Goal: Task Accomplishment & Management: Use online tool/utility

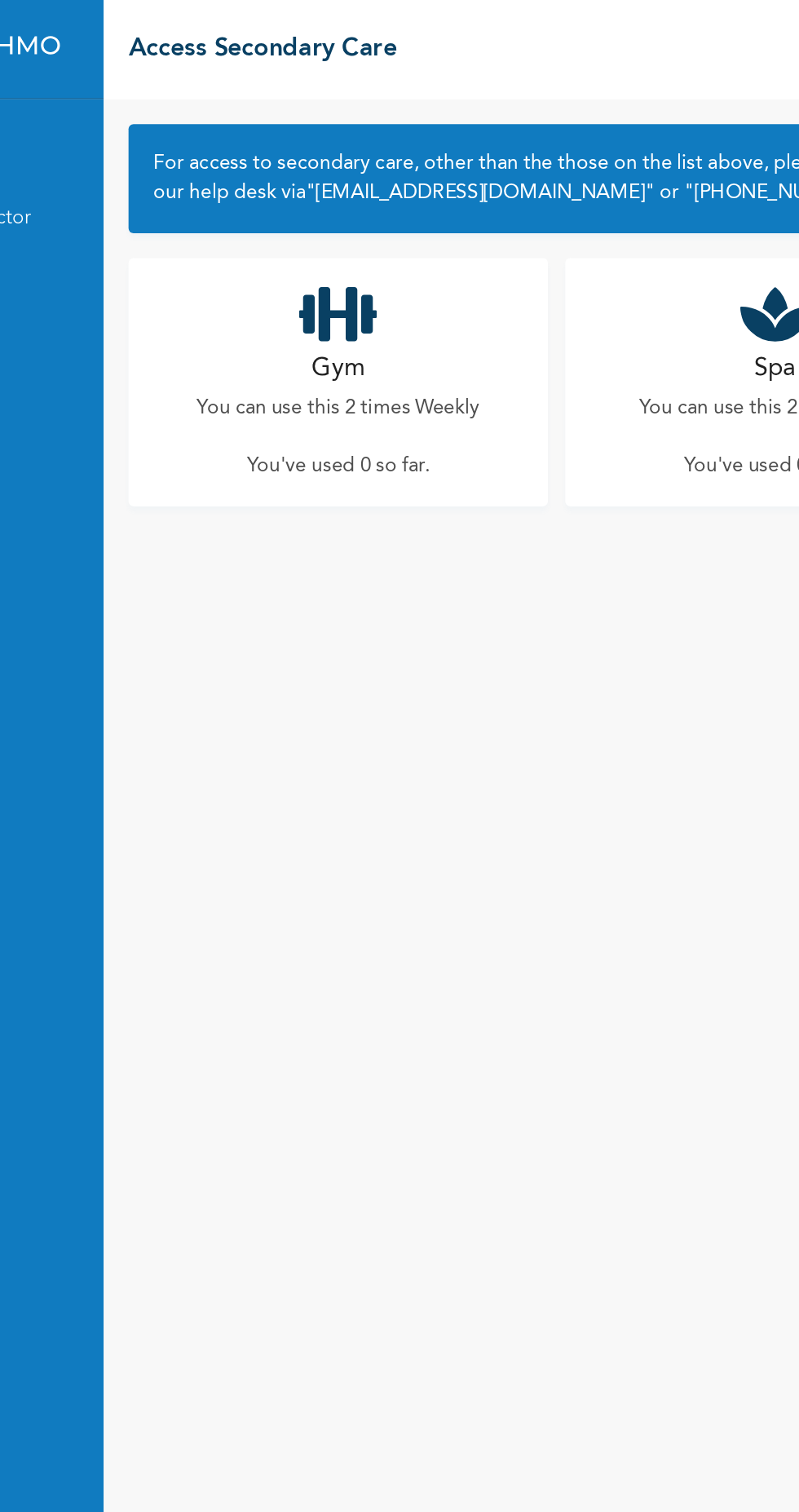
click at [366, 235] on h2 "Gym" at bounding box center [358, 242] width 35 height 25
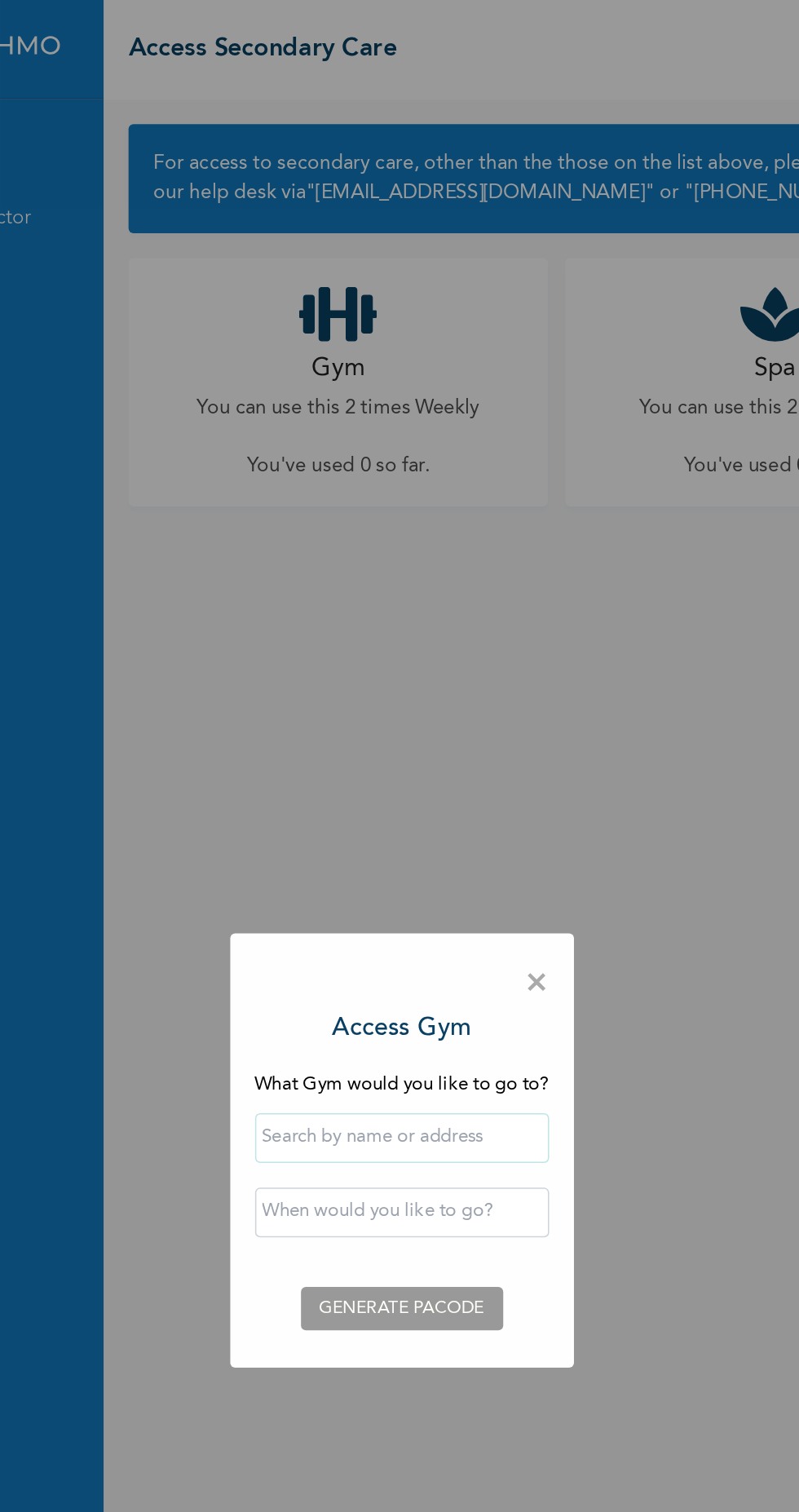
click at [462, 745] on input "text" at bounding box center [400, 748] width 193 height 33
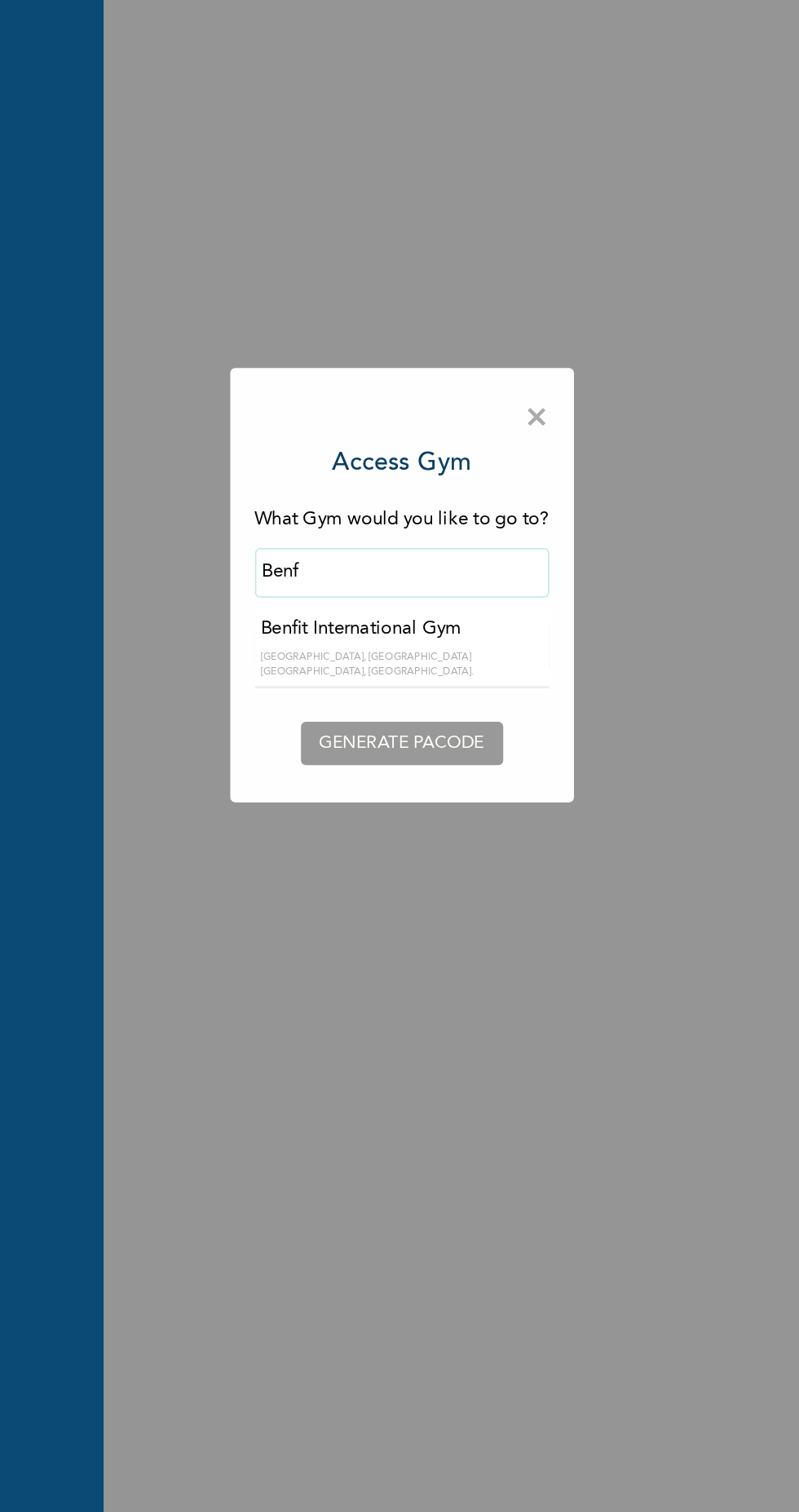
type input "Benfit International Gym"
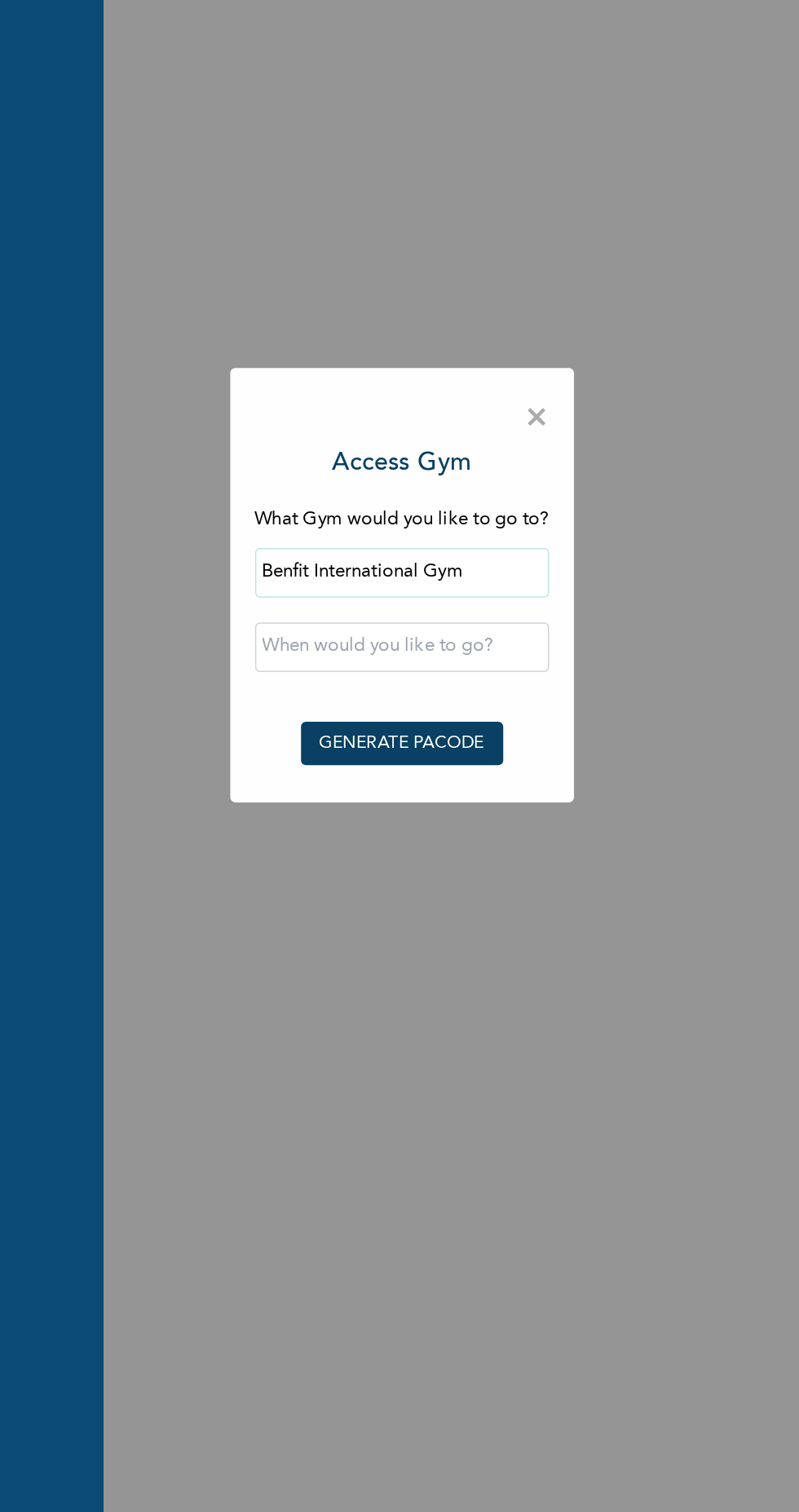
click at [413, 798] on input "text" at bounding box center [400, 797] width 193 height 33
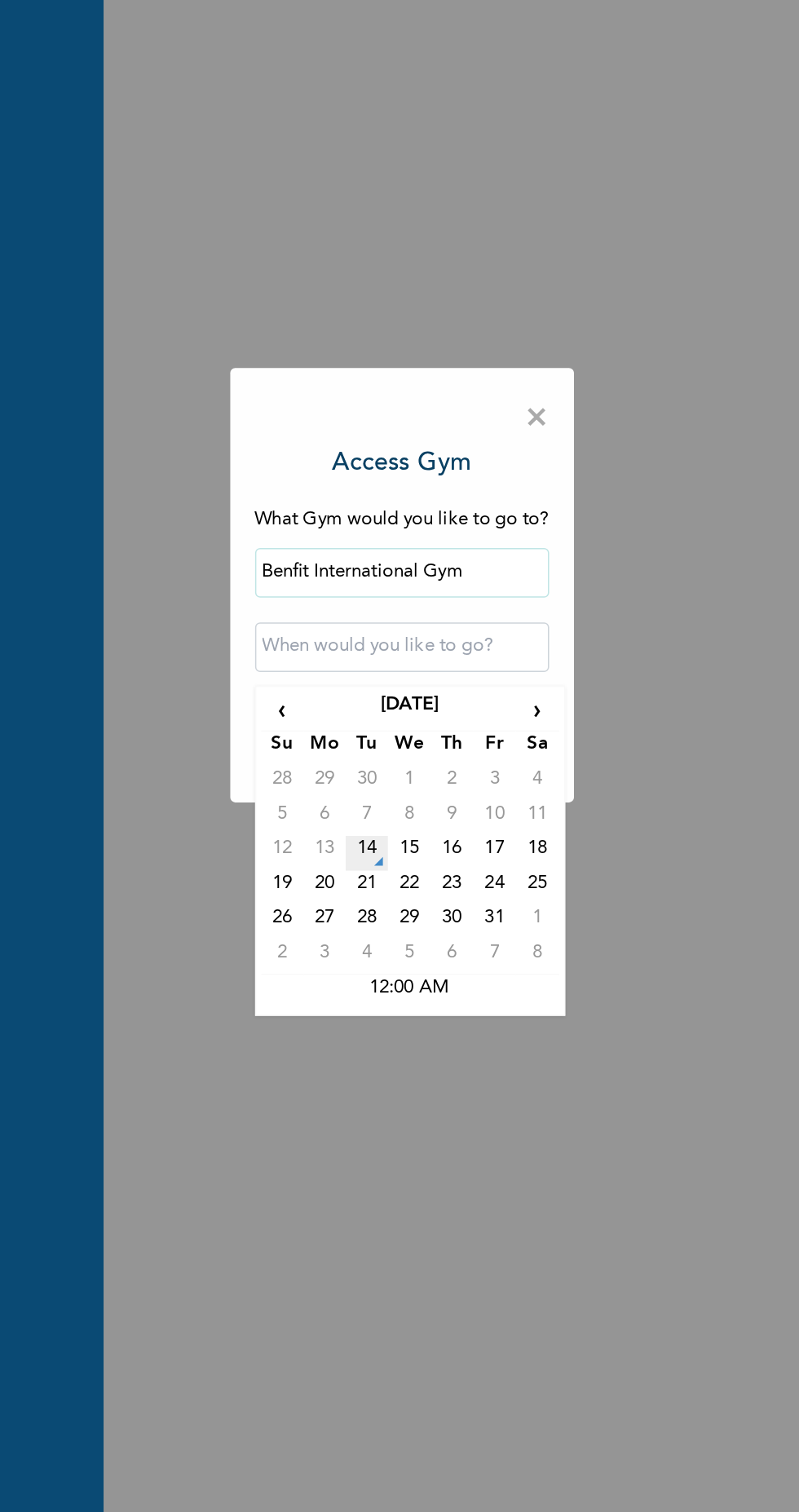
click at [374, 933] on td "14" at bounding box center [377, 932] width 27 height 23
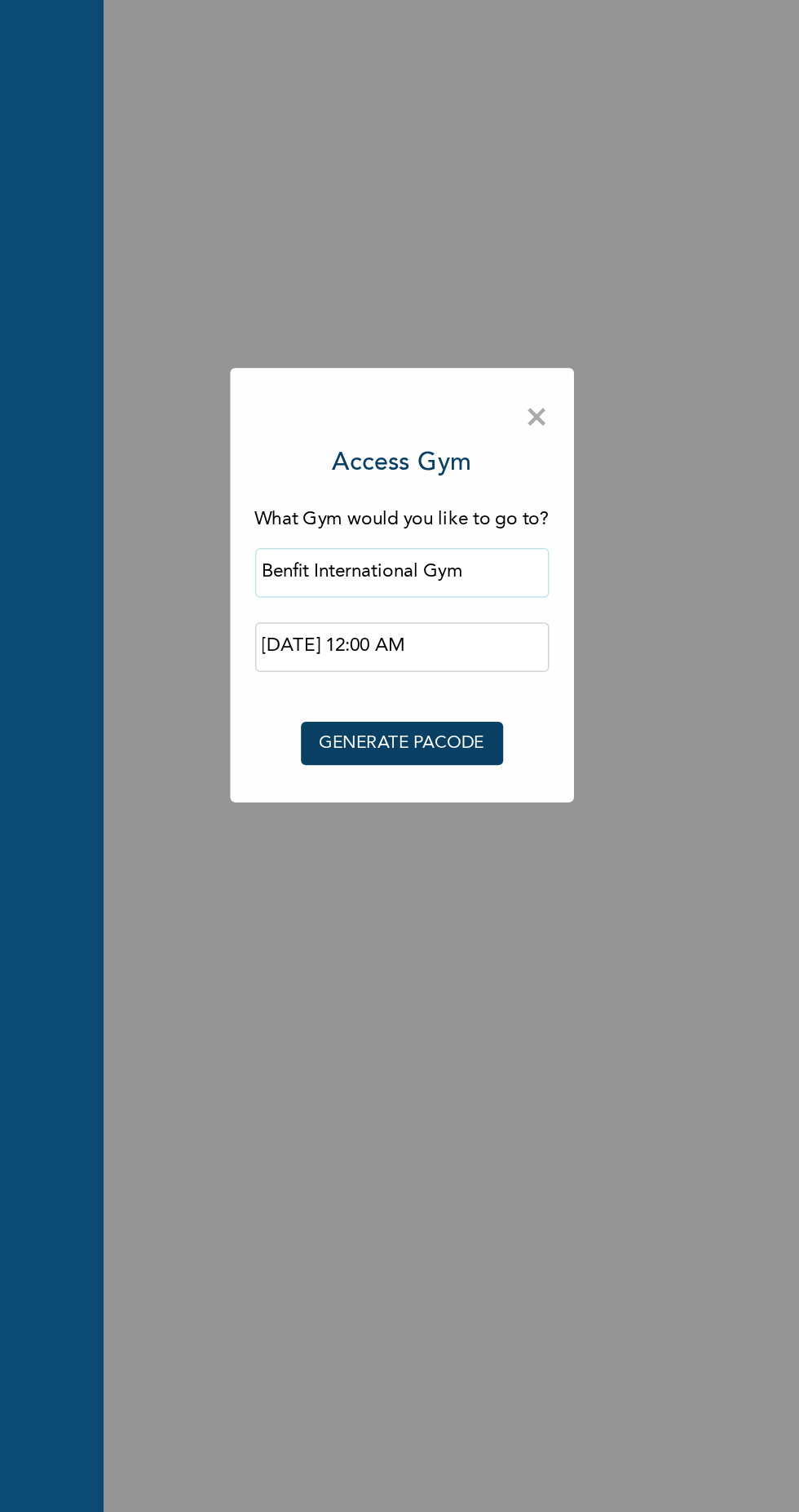
click at [458, 790] on input "[DATE] 12:00 AM" at bounding box center [400, 797] width 193 height 33
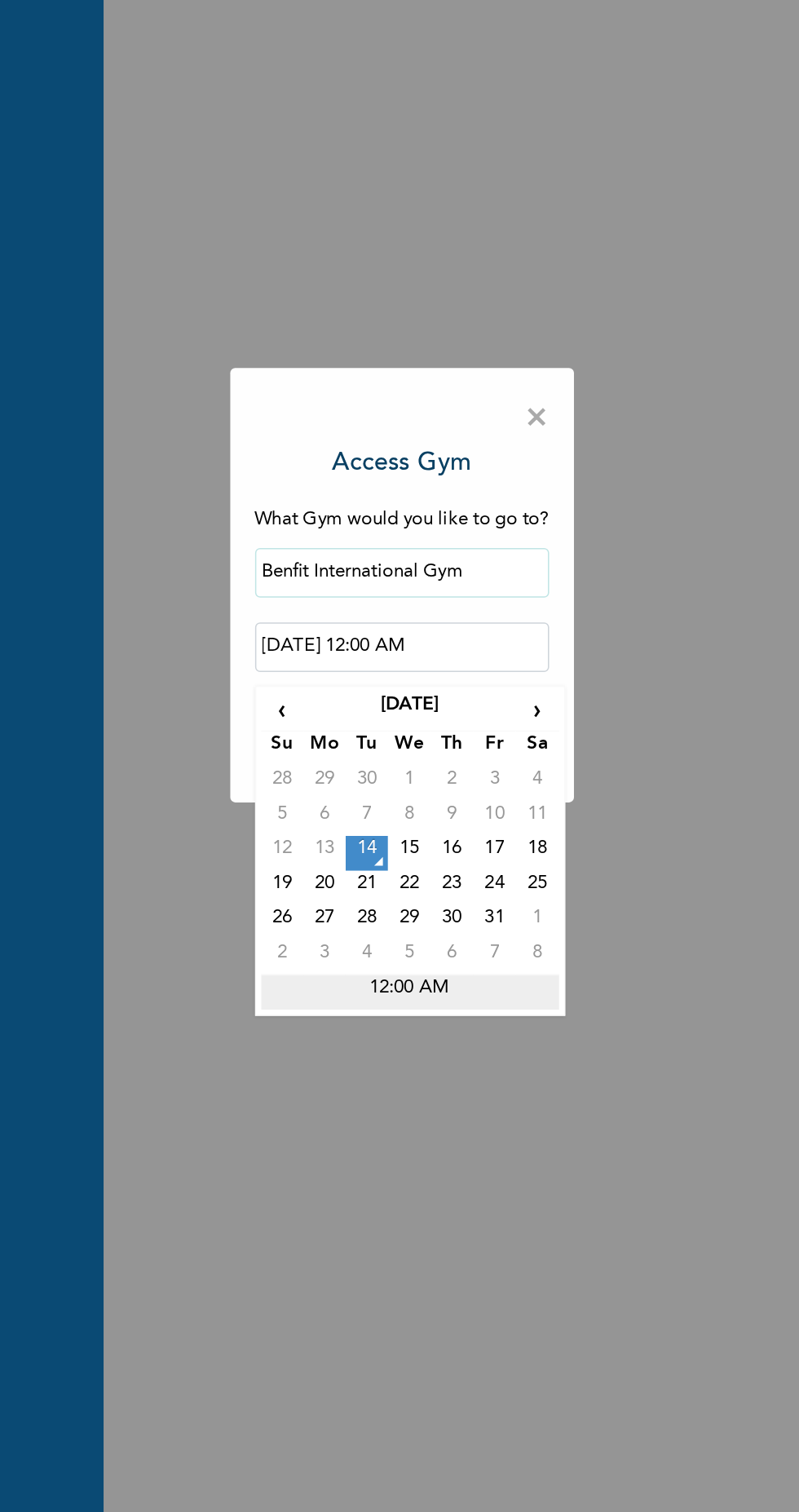
click at [404, 1017] on td "12:00 AM" at bounding box center [405, 1023] width 196 height 23
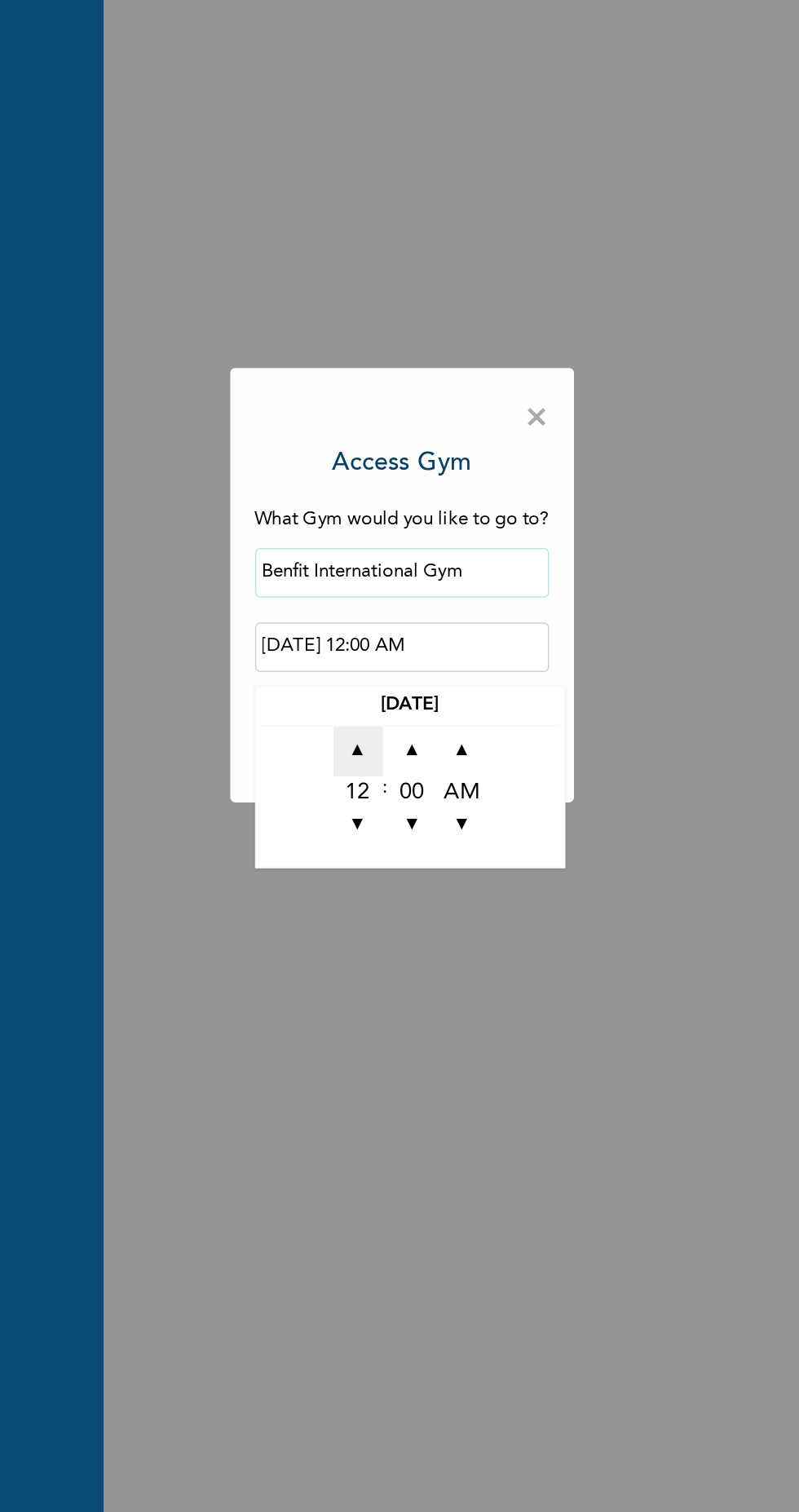
click at [369, 867] on span "▲" at bounding box center [371, 866] width 33 height 33
click at [371, 869] on span "▲" at bounding box center [371, 866] width 33 height 33
click at [371, 870] on span "▲" at bounding box center [371, 866] width 33 height 33
click at [374, 866] on span "▲" at bounding box center [371, 866] width 33 height 33
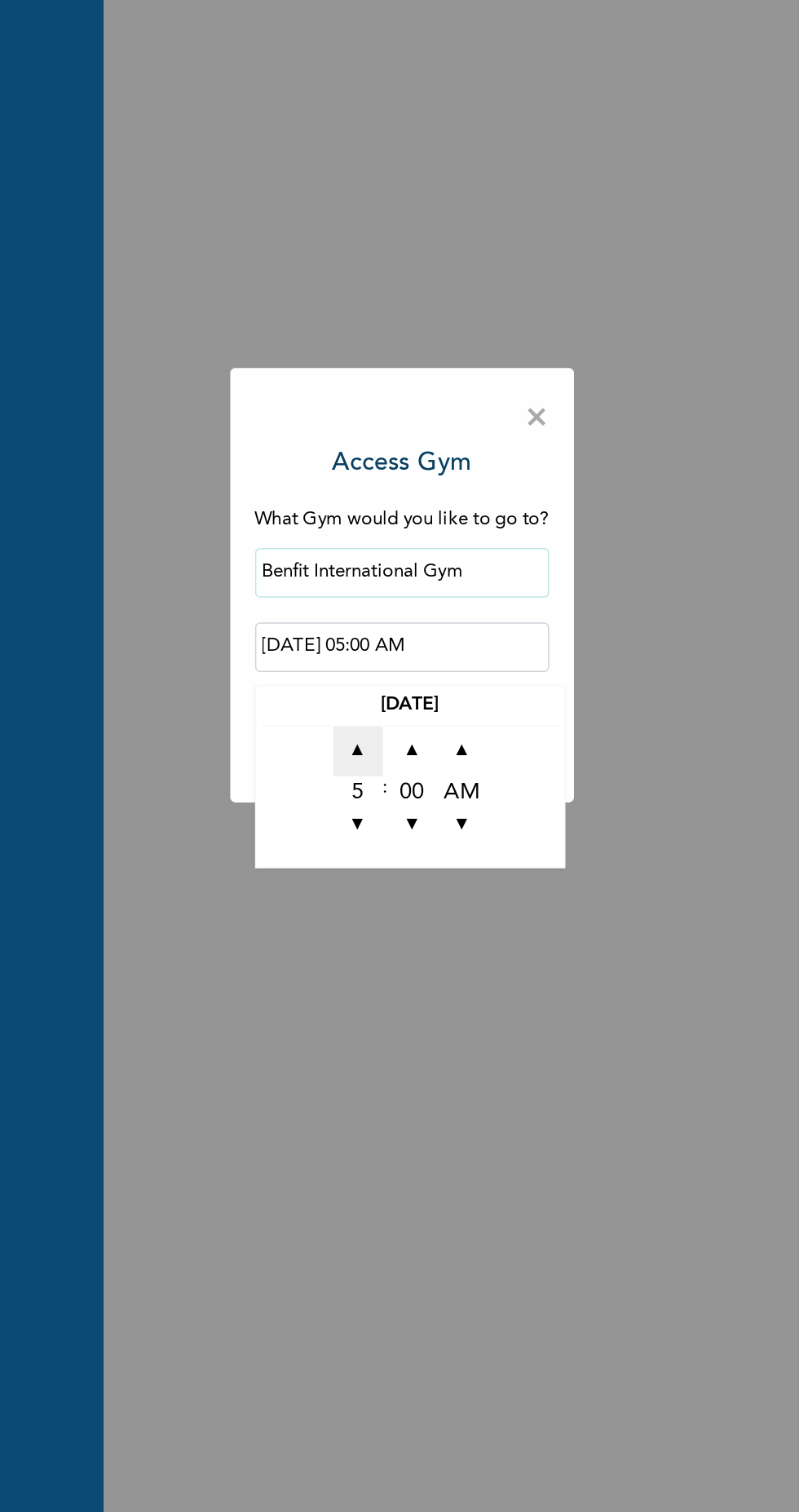
click at [369, 865] on span "▲" at bounding box center [371, 866] width 33 height 33
click at [369, 913] on span "▼" at bounding box center [371, 914] width 33 height 33
click at [410, 867] on span "▲" at bounding box center [407, 866] width 33 height 33
click at [417, 911] on span "▼" at bounding box center [407, 914] width 33 height 33
click at [405, 913] on span "▼" at bounding box center [407, 914] width 33 height 33
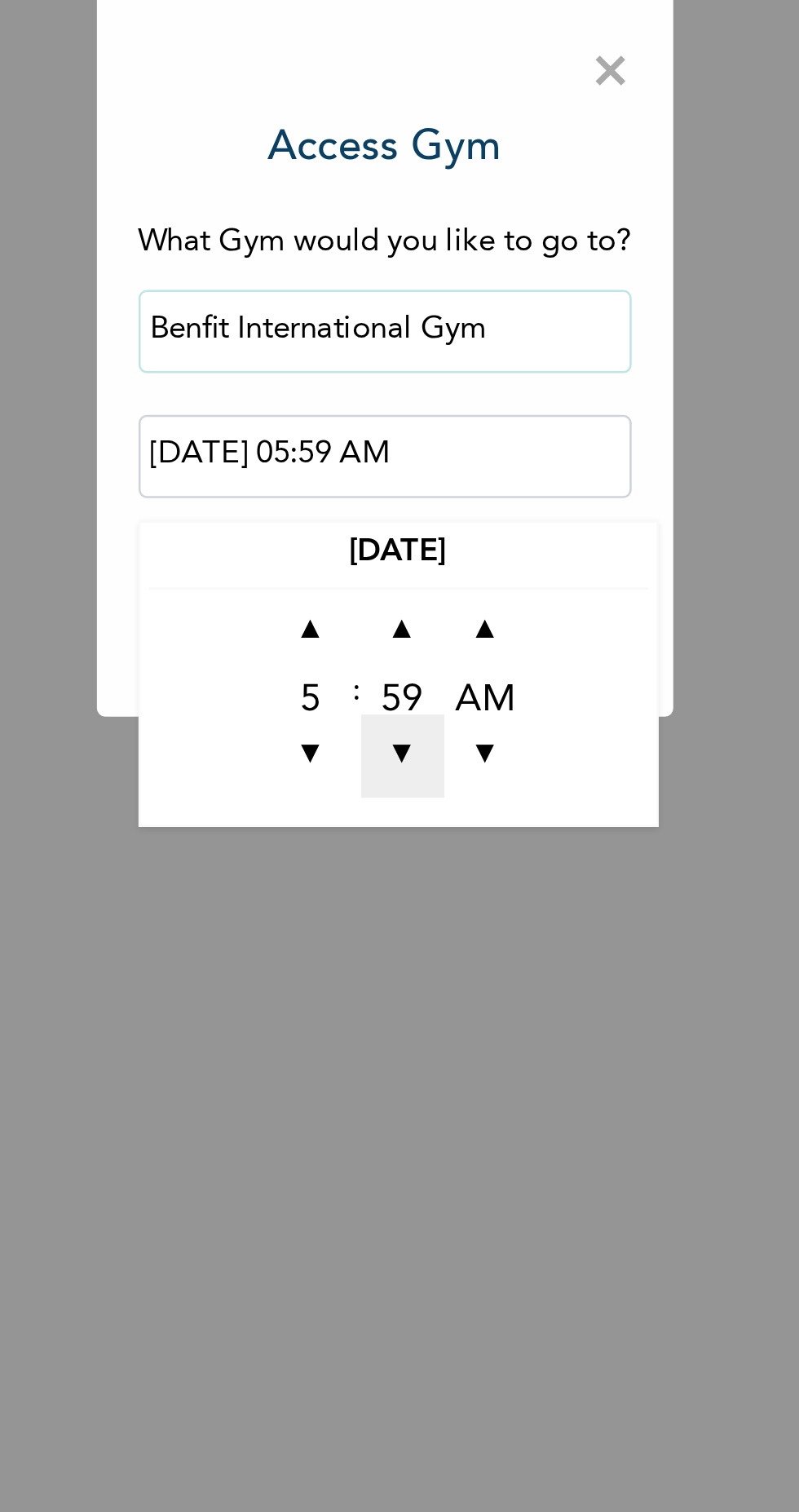
click at [414, 929] on span "▼" at bounding box center [407, 914] width 33 height 33
click at [411, 910] on span "▼" at bounding box center [407, 914] width 33 height 33
click at [410, 910] on span "▼" at bounding box center [407, 914] width 33 height 33
click at [411, 908] on span "▼" at bounding box center [407, 914] width 33 height 33
click at [408, 911] on span "▼" at bounding box center [407, 914] width 33 height 33
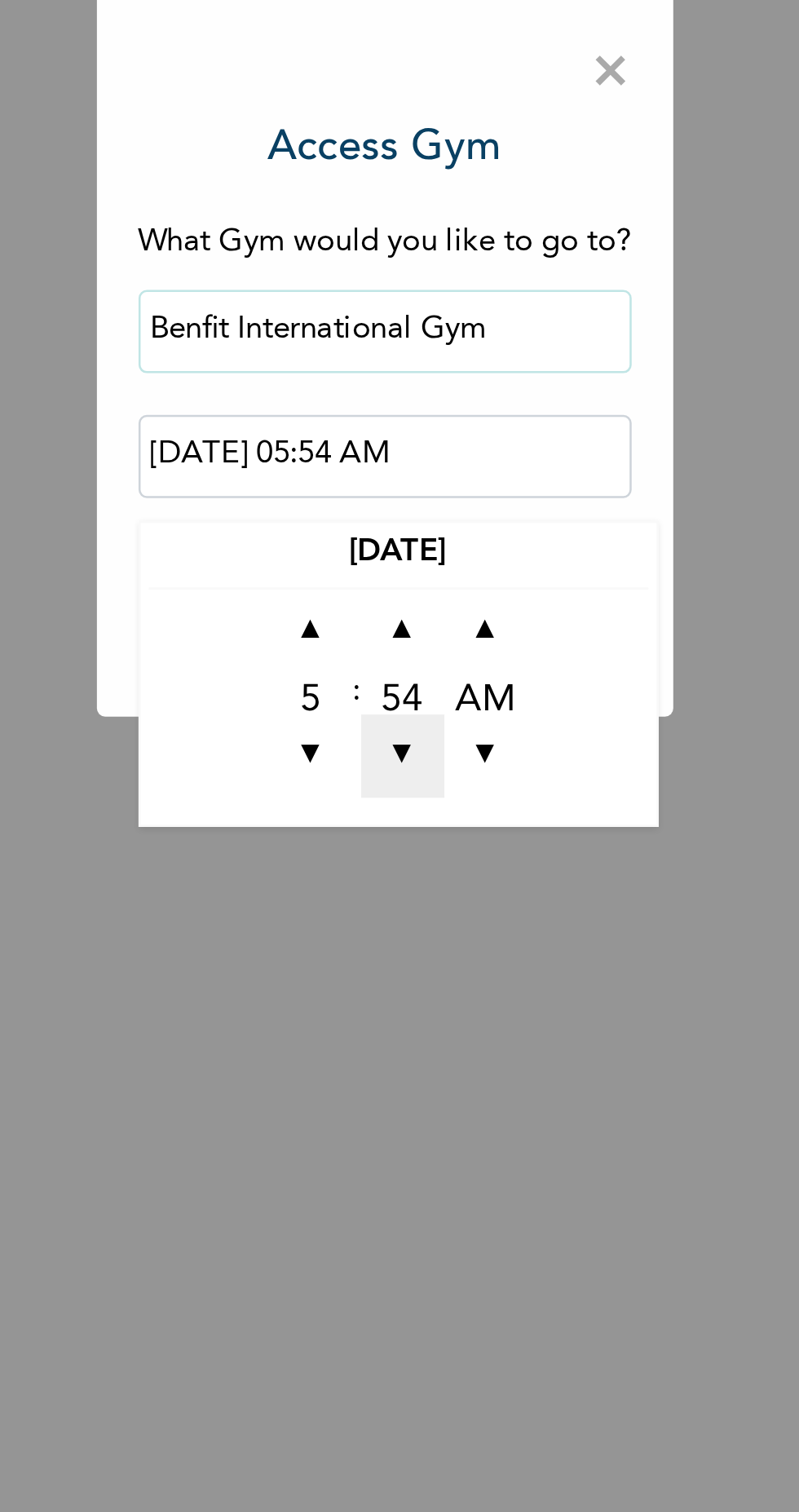
click at [415, 907] on span "▼" at bounding box center [407, 914] width 33 height 33
click at [418, 907] on span "▼" at bounding box center [407, 914] width 33 height 33
click at [410, 917] on span "▼" at bounding box center [407, 914] width 33 height 33
click at [411, 917] on span "▼" at bounding box center [407, 914] width 33 height 33
click at [411, 912] on span "▼" at bounding box center [407, 914] width 33 height 33
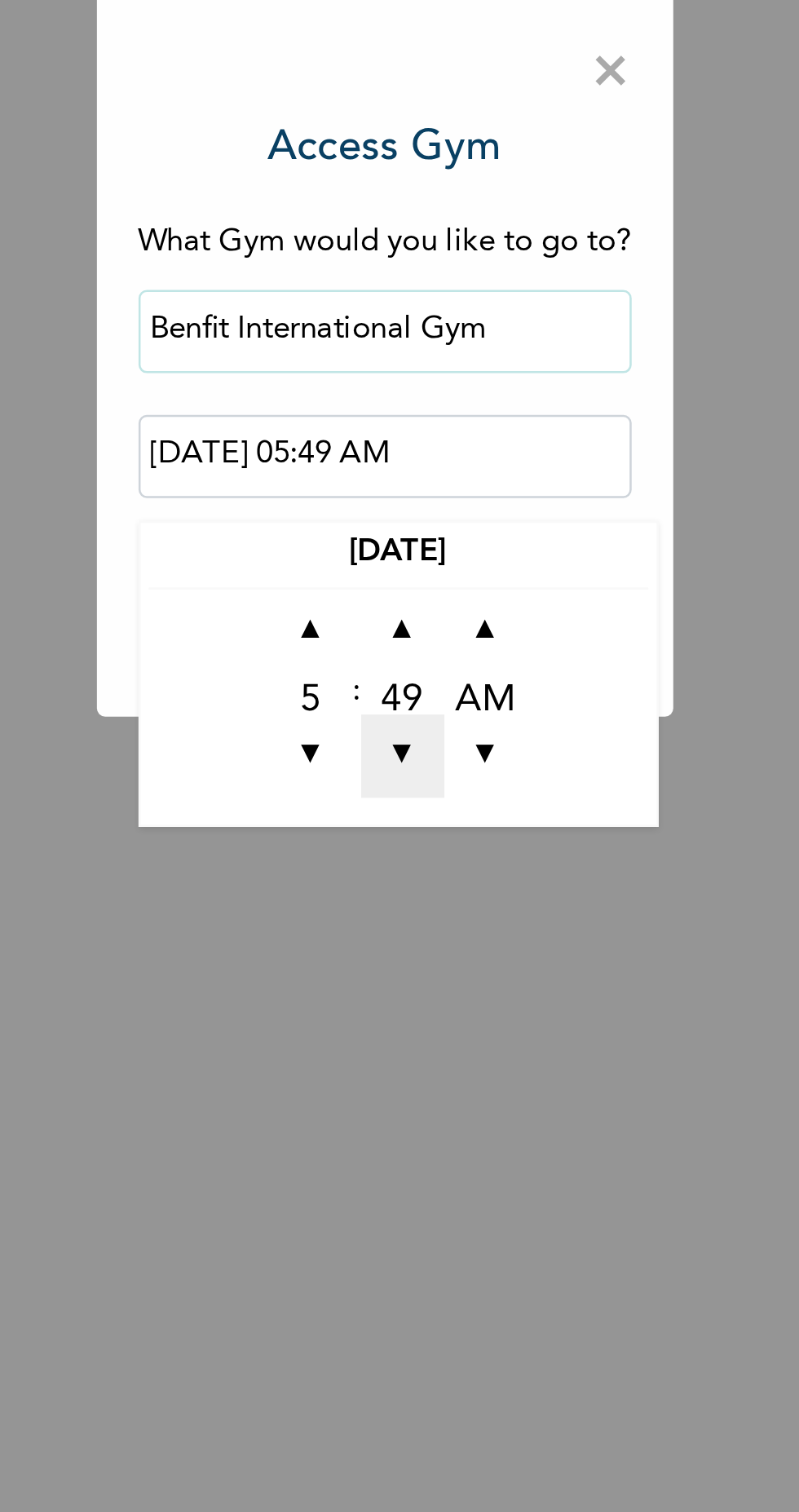
click at [415, 910] on span "▼" at bounding box center [407, 914] width 33 height 33
click at [410, 916] on span "▼" at bounding box center [407, 914] width 33 height 33
click at [413, 910] on span "▼" at bounding box center [407, 914] width 33 height 33
click at [411, 910] on span "▼" at bounding box center [407, 914] width 33 height 33
click at [445, 874] on span "▲" at bounding box center [440, 866] width 33 height 33
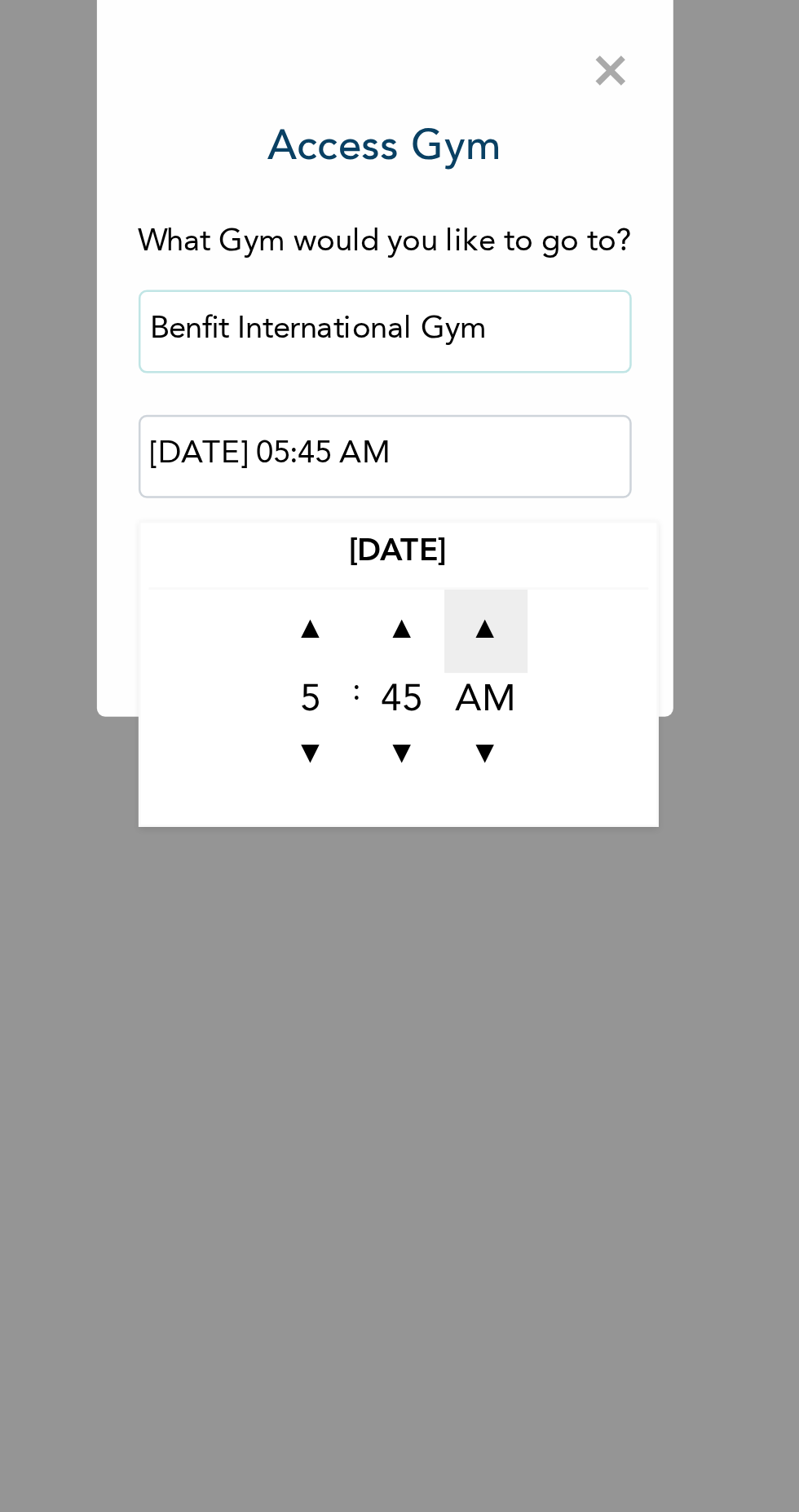
type input "[DATE] 05:45 PM"
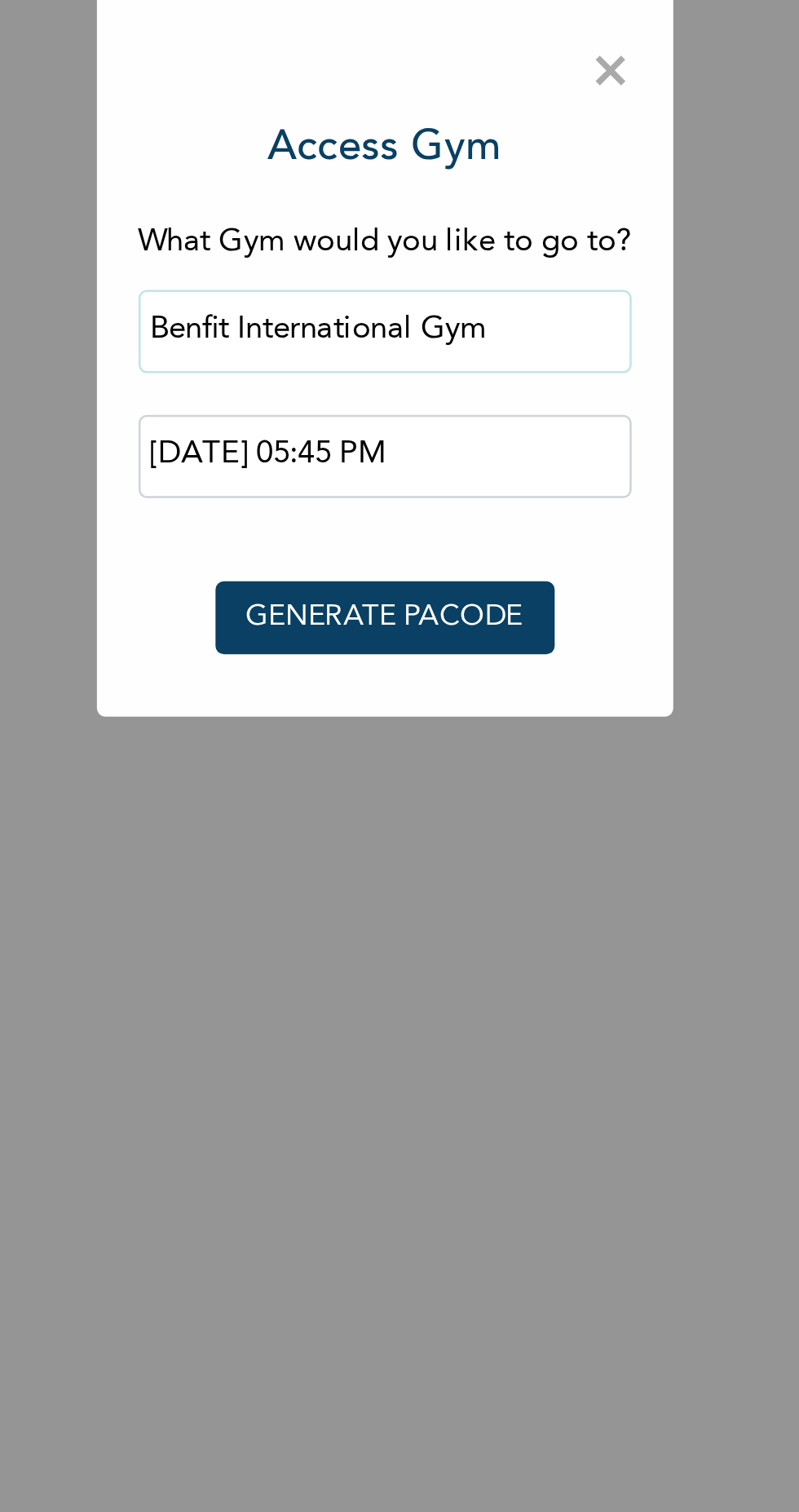
click at [442, 1012] on div "× Access Gym What Gym would you like to go to? Benfit International Gym [DATE] …" at bounding box center [400, 756] width 799 height 1512
click at [442, 855] on button "GENERATE PACODE" at bounding box center [400, 859] width 133 height 28
